Goal: Information Seeking & Learning: Check status

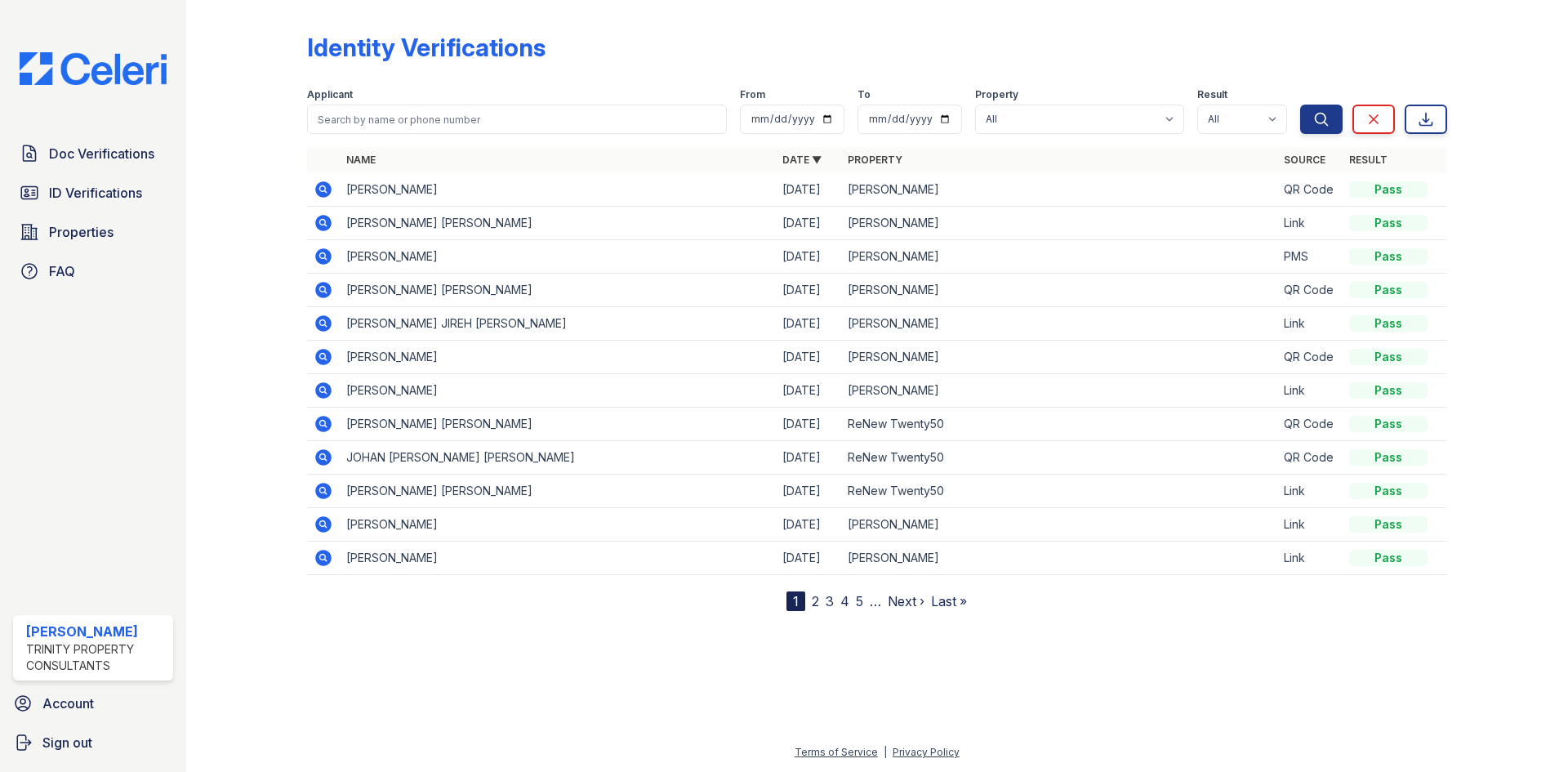
click at [450, 135] on form "Applicant From To Property All ReNew 4NinetyEight ReNew Berryessa ReNew Twenty5…" at bounding box center [877, 107] width 1140 height 65
drag, startPoint x: 419, startPoint y: 120, endPoint x: 401, endPoint y: 106, distance: 22.8
click at [419, 120] on input "search" at bounding box center [516, 120] width 420 height 30
type input "[PERSON_NAME]"
click at [1300, 105] on button "Search" at bounding box center [1321, 120] width 42 height 30
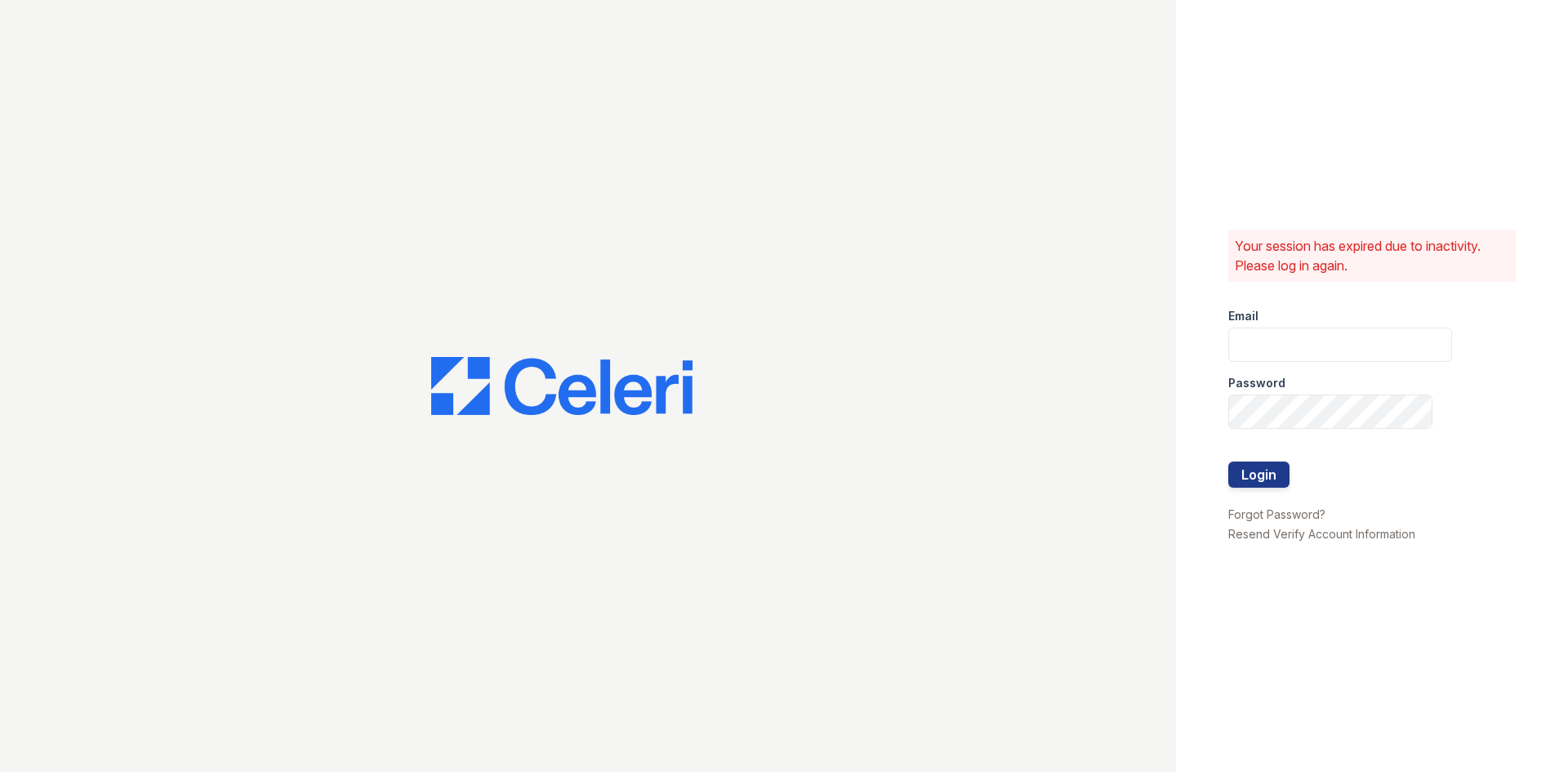
type input "siniguez@trinity-pm.com"
click at [1289, 471] on button "Login" at bounding box center [1259, 474] width 61 height 26
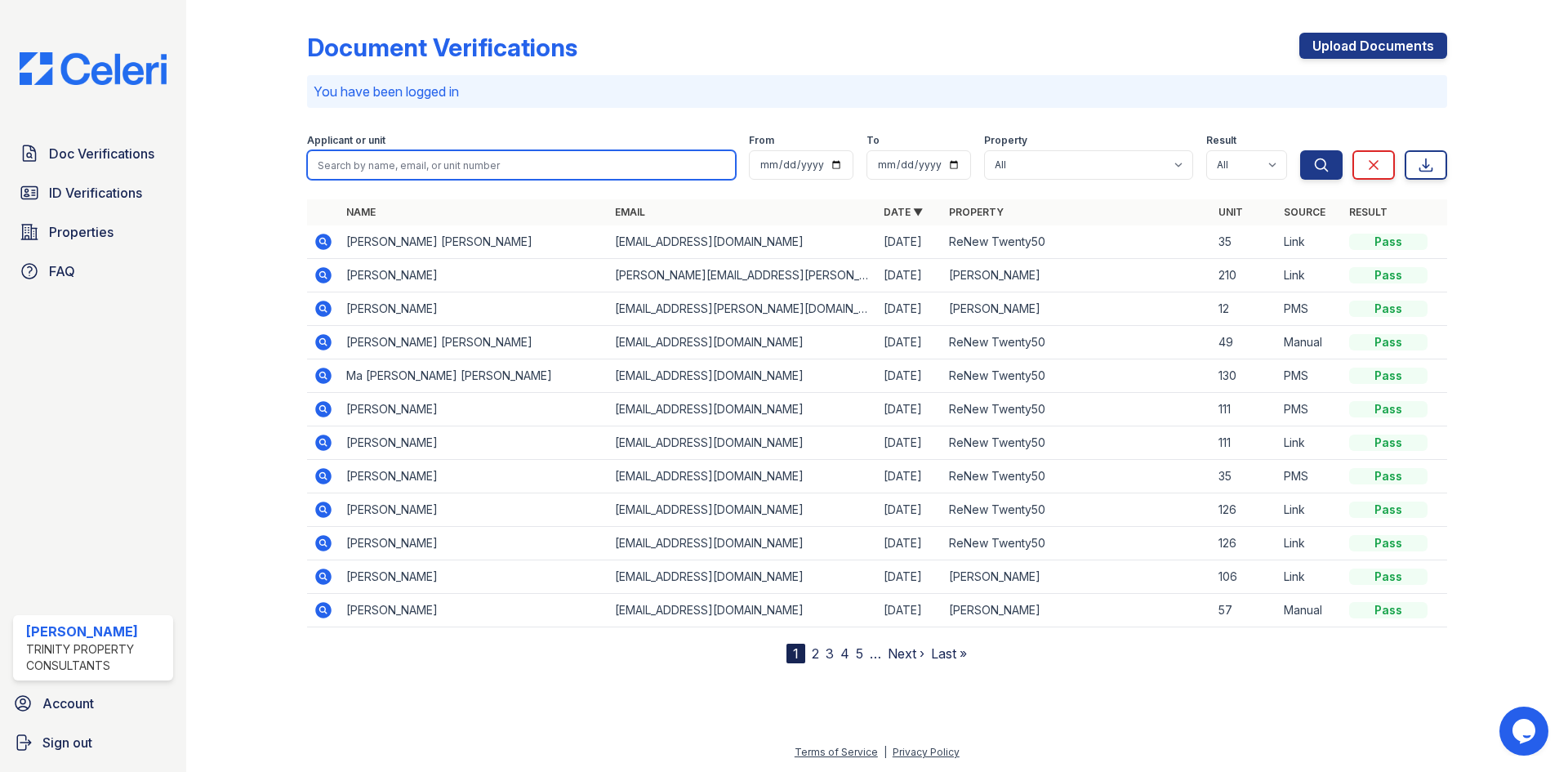
click at [495, 176] on input "search" at bounding box center [521, 165] width 429 height 30
type input "[PERSON_NAME]"
click at [1300, 150] on button "Search" at bounding box center [1321, 165] width 42 height 30
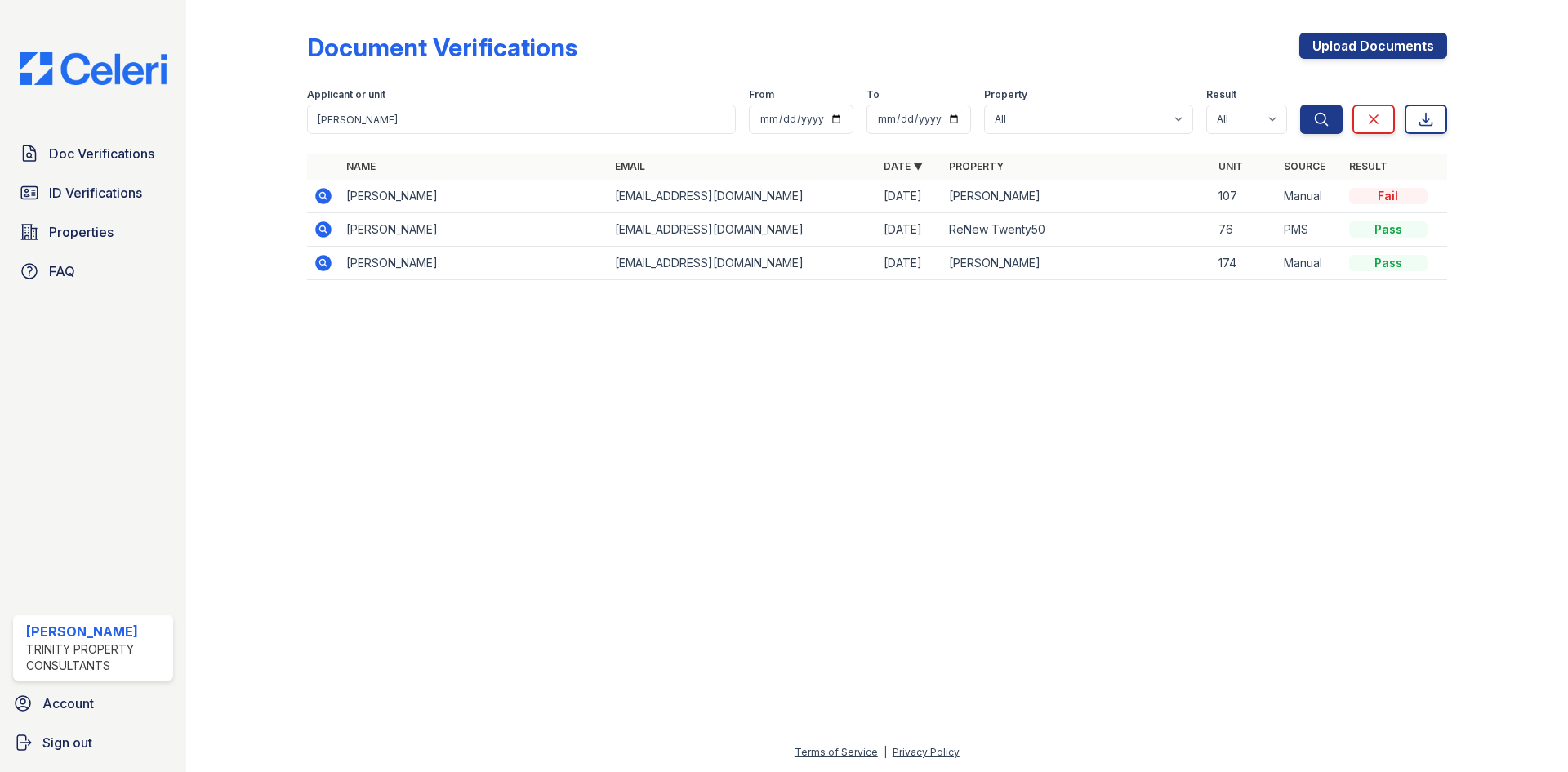
drag, startPoint x: 322, startPoint y: 189, endPoint x: 312, endPoint y: 195, distance: 11.7
click at [322, 188] on icon at bounding box center [323, 196] width 20 height 20
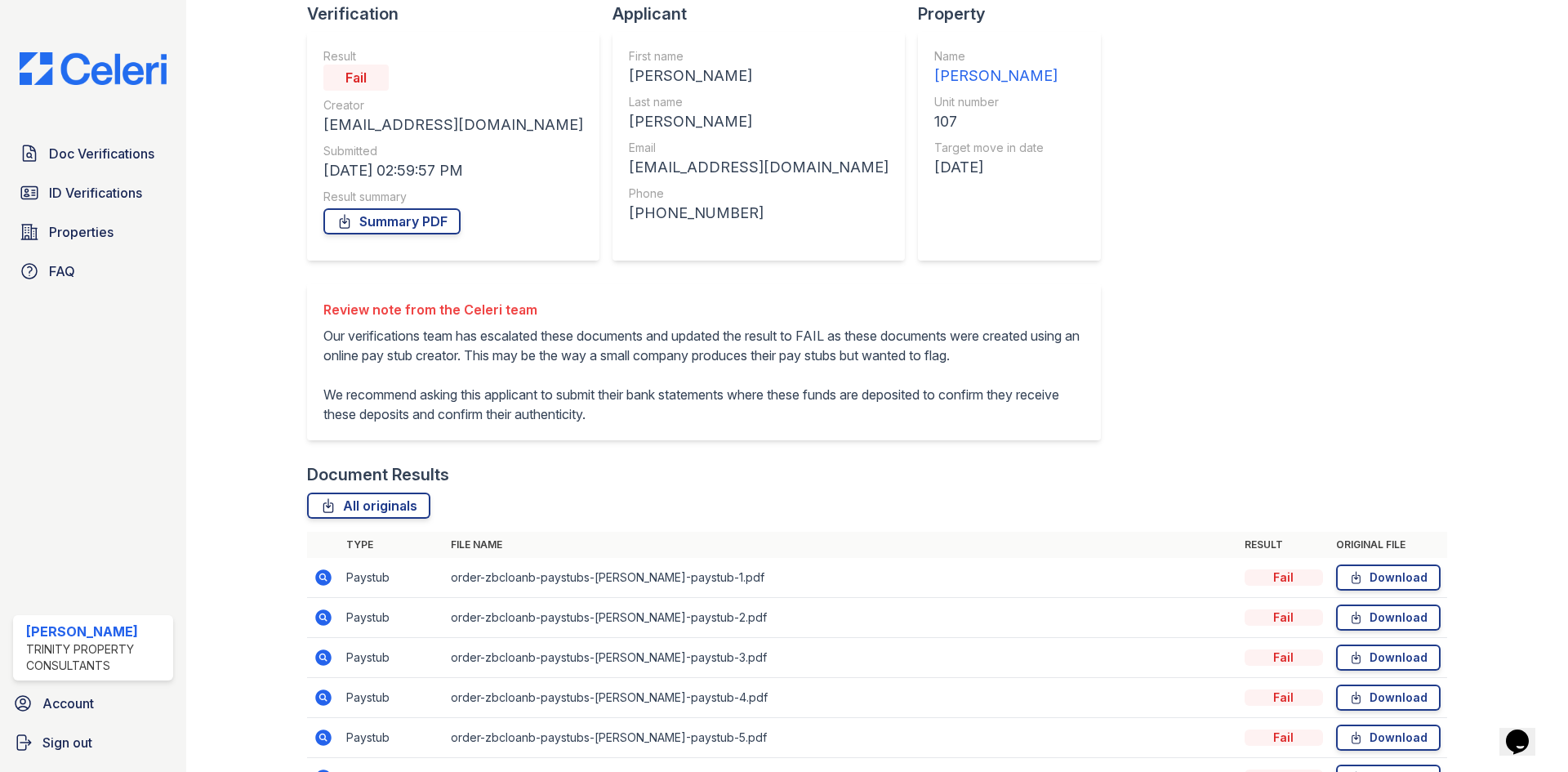
scroll to position [236, 0]
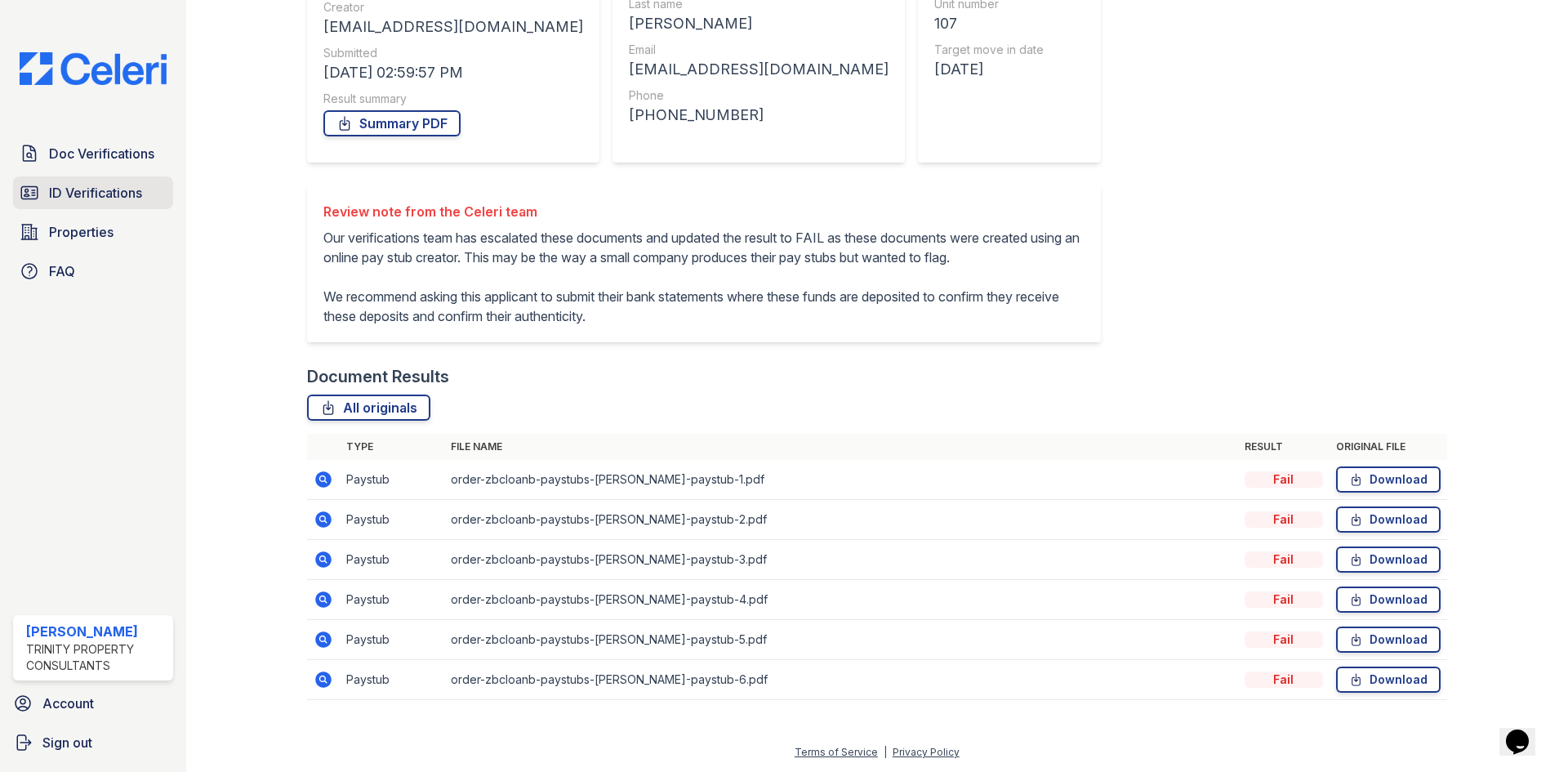
click at [78, 180] on link "ID Verifications" at bounding box center [93, 193] width 160 height 33
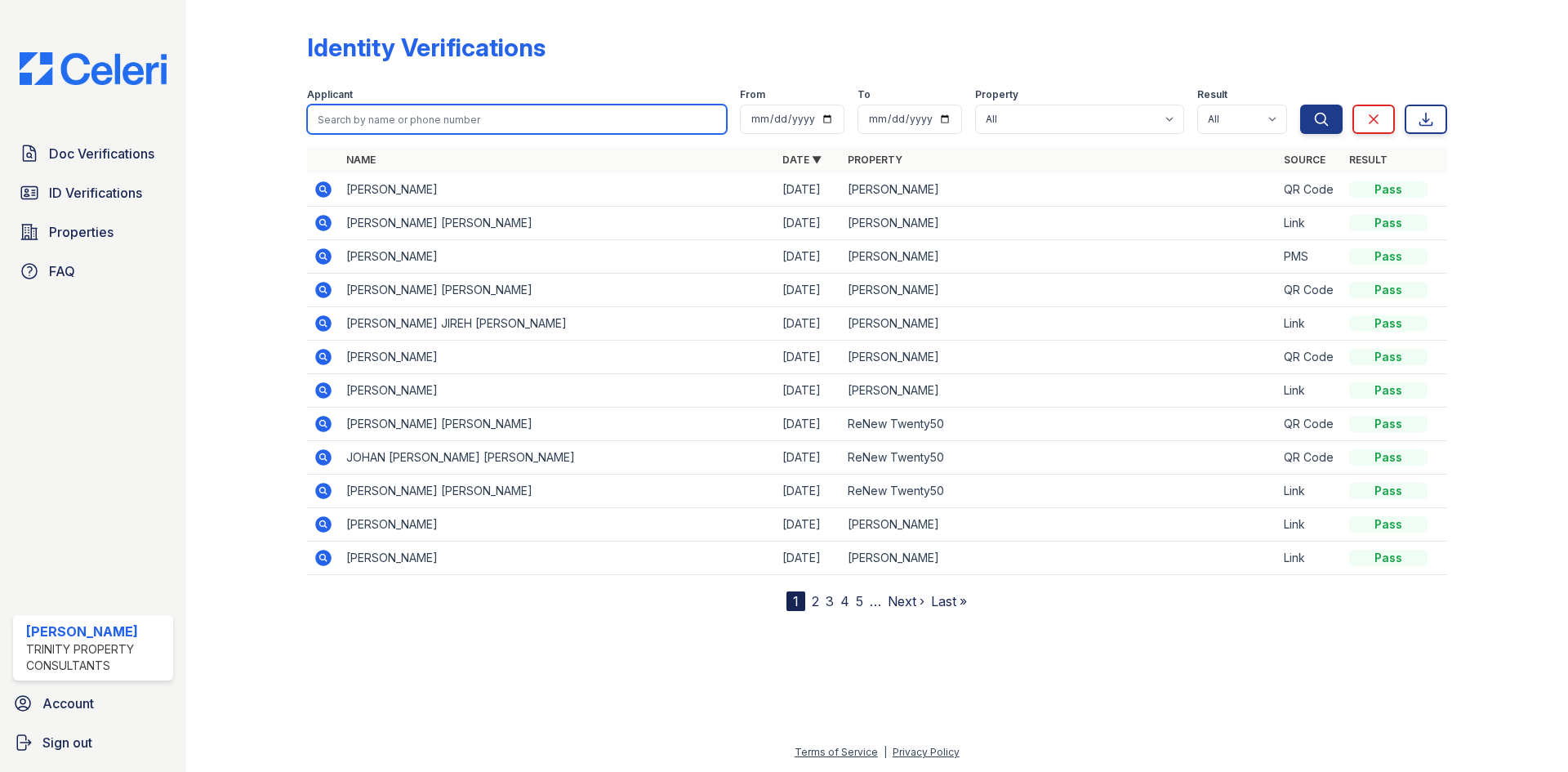
click at [440, 109] on input "search" at bounding box center [516, 120] width 420 height 30
type input "[PERSON_NAME]"
click at [1300, 105] on button "Search" at bounding box center [1321, 120] width 42 height 30
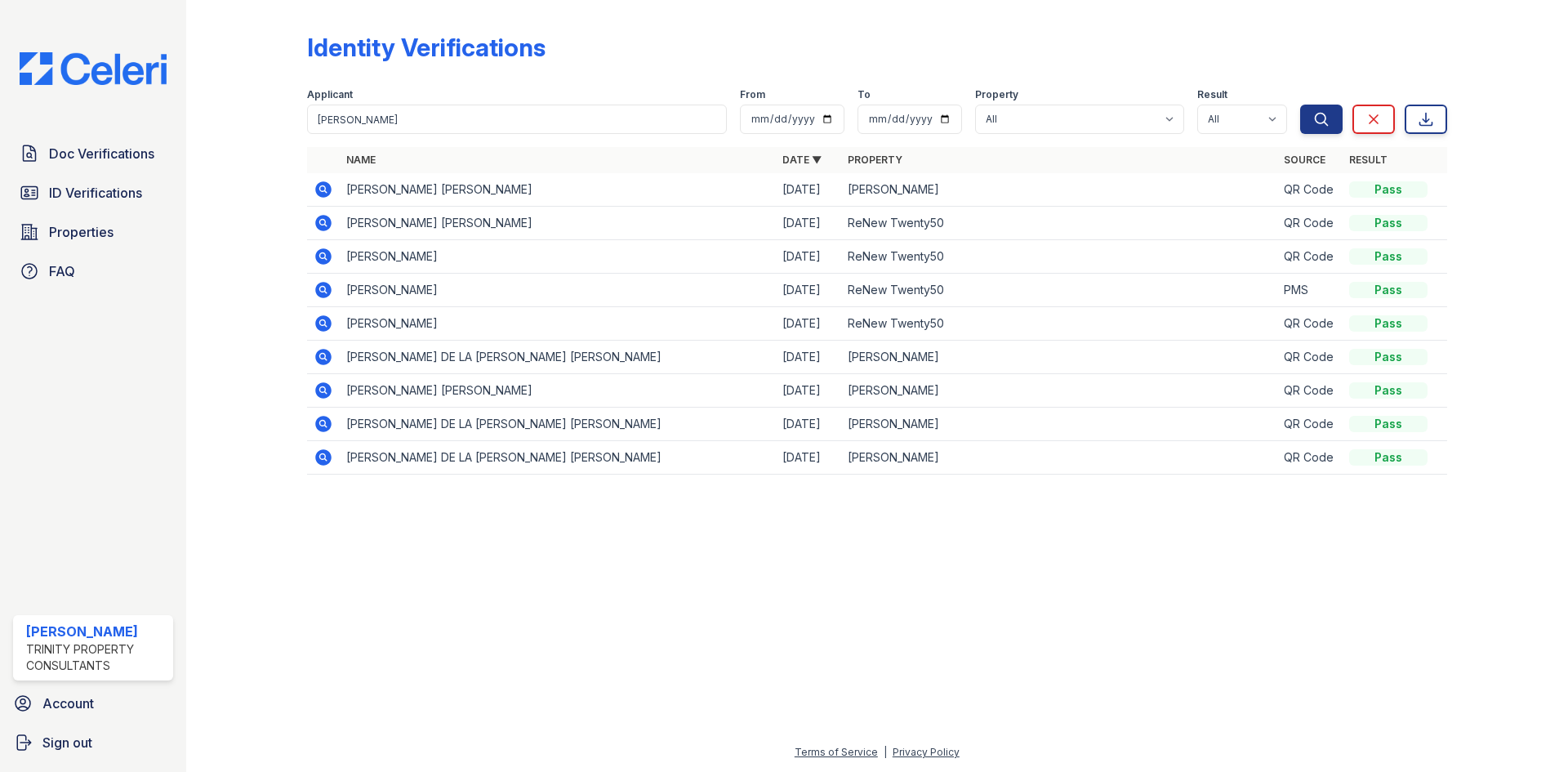
click at [323, 186] on icon at bounding box center [323, 190] width 20 height 20
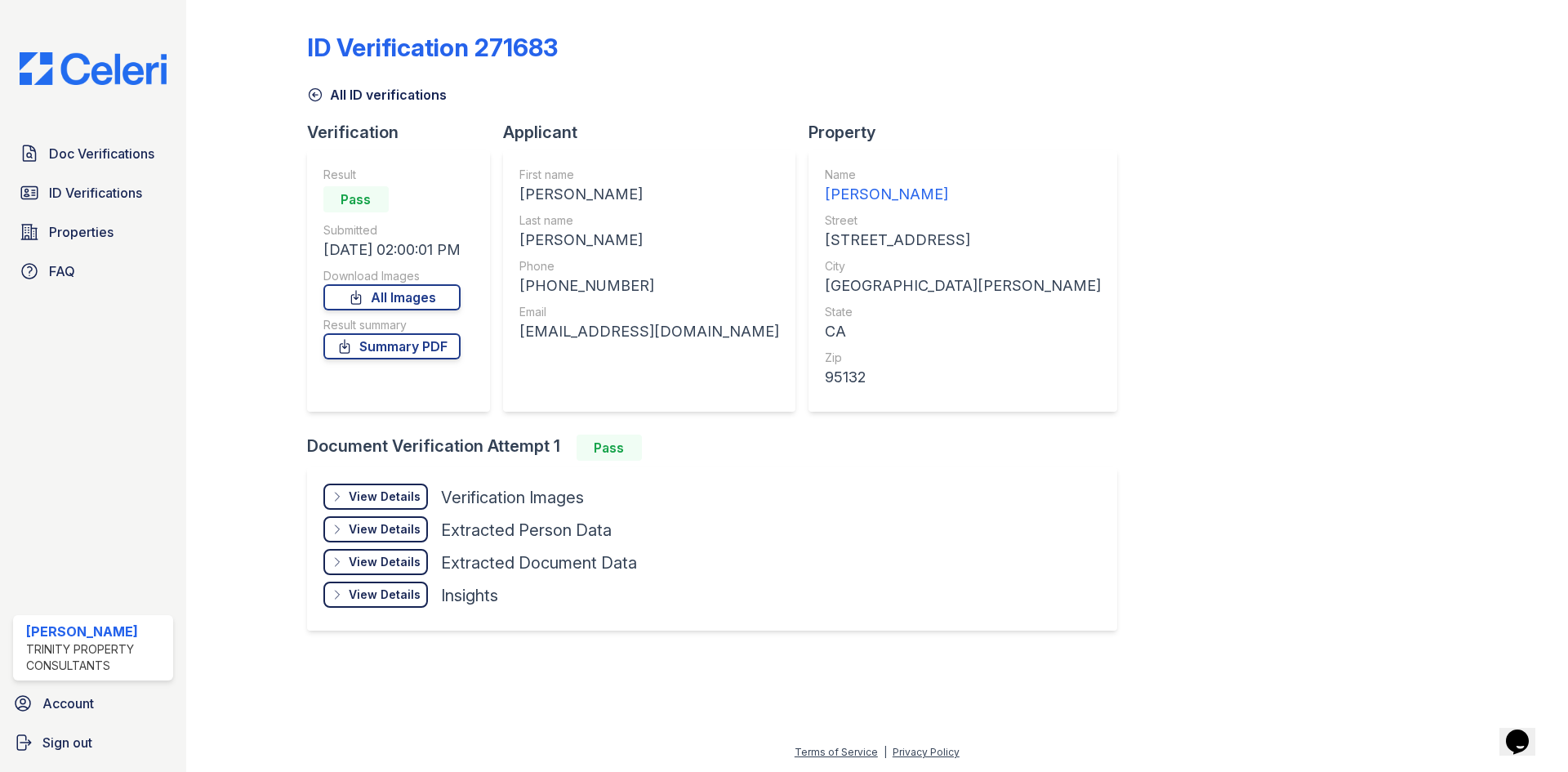
drag, startPoint x: 394, startPoint y: 483, endPoint x: 401, endPoint y: 490, distance: 9.9
click at [395, 483] on div "View Details Details" at bounding box center [375, 497] width 105 height 26
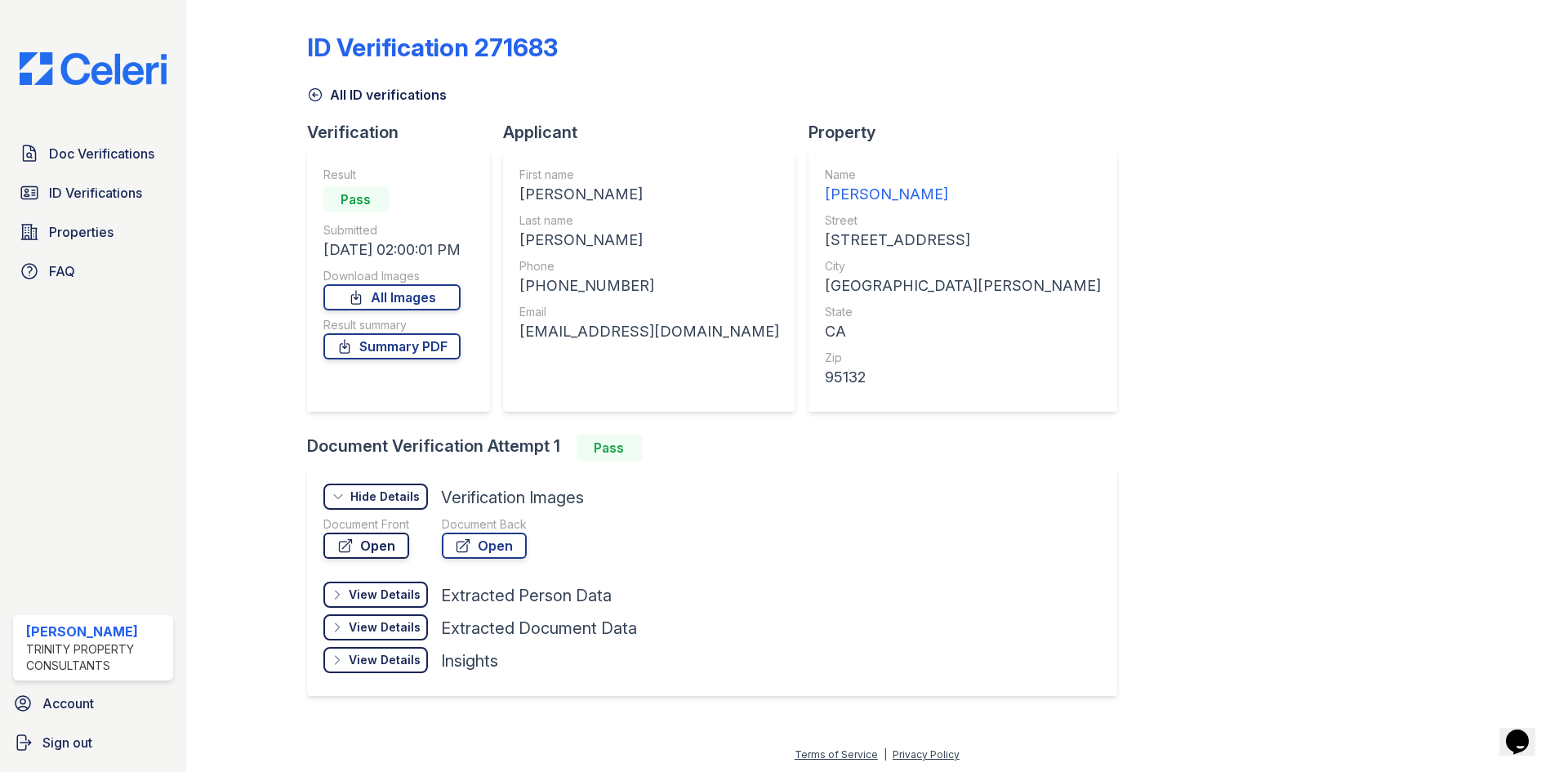
click at [371, 544] on link "Open" at bounding box center [366, 546] width 86 height 26
